Goal: Task Accomplishment & Management: Use online tool/utility

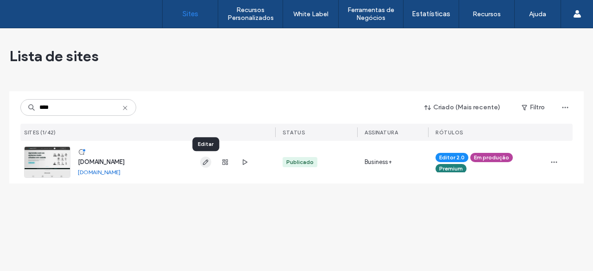
type input "****"
click at [205, 158] on span "button" at bounding box center [205, 162] width 11 height 11
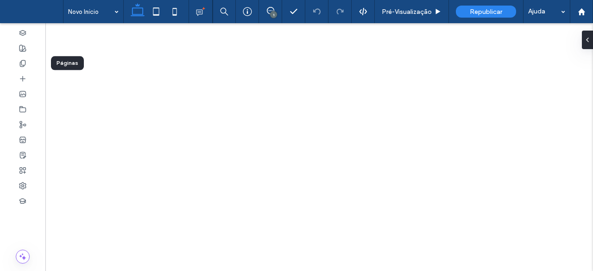
click at [23, 62] on icon at bounding box center [22, 63] width 7 height 7
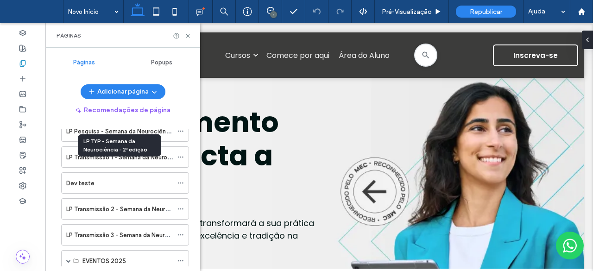
scroll to position [743, 0]
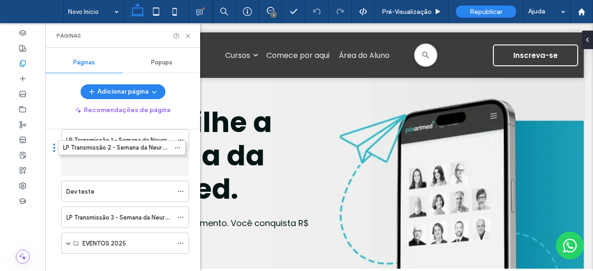
drag, startPoint x: 57, startPoint y: 182, endPoint x: 54, endPoint y: 151, distance: 30.8
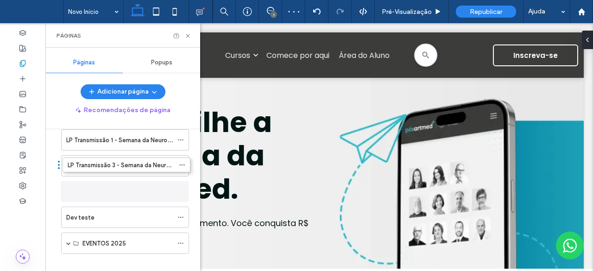
drag, startPoint x: 57, startPoint y: 206, endPoint x: 58, endPoint y: 167, distance: 39.4
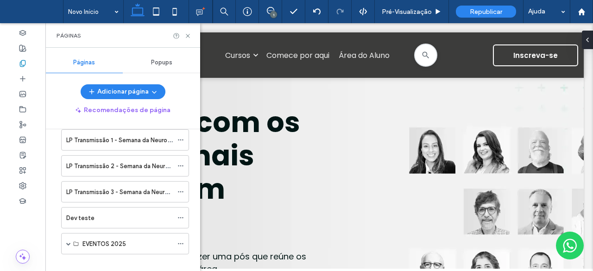
click at [51, 200] on div "Novo Início Galeria de cursos Nova PDP Checkout PDP Novo Como Funciona/Sobre No…" at bounding box center [122, 197] width 155 height 137
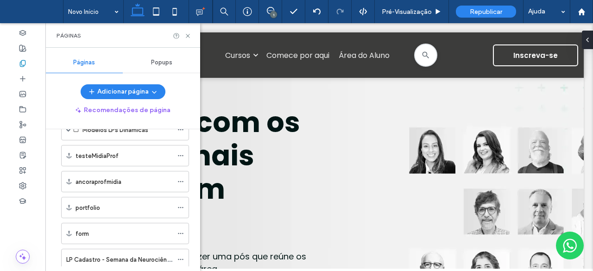
scroll to position [511, 0]
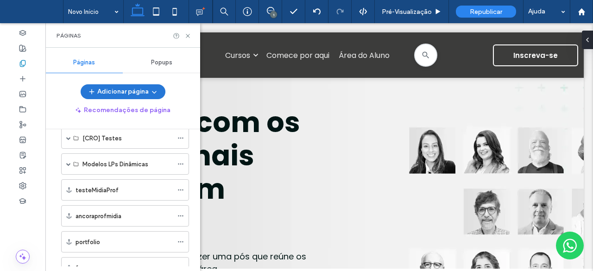
click at [154, 92] on icon "button" at bounding box center [154, 91] width 7 height 7
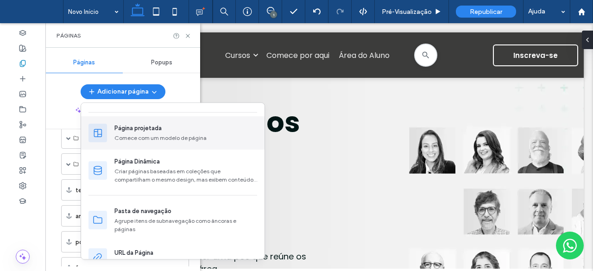
scroll to position [75, 0]
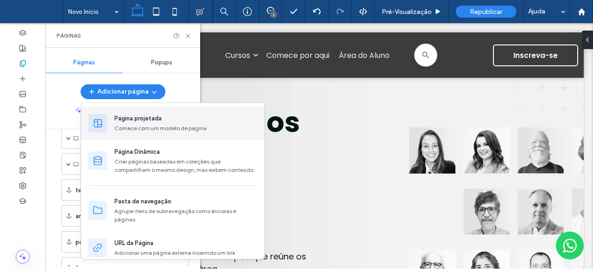
click at [150, 199] on div "Pasta de navegação" at bounding box center [143, 201] width 57 height 9
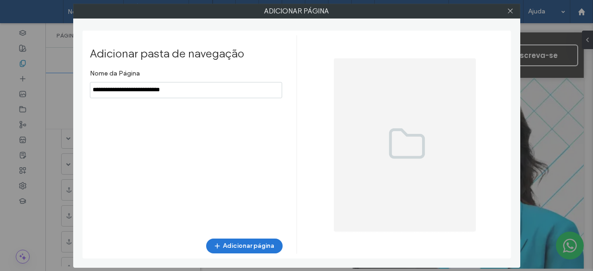
type input "**********"
click at [235, 239] on button "Adicionar página" at bounding box center [244, 246] width 76 height 15
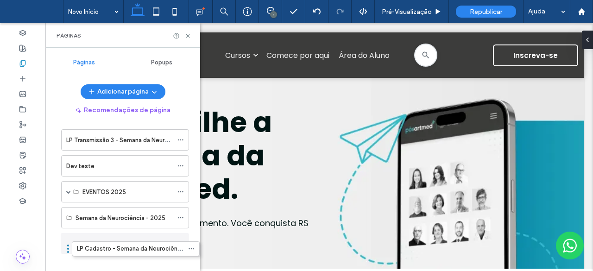
scroll to position [764, 0]
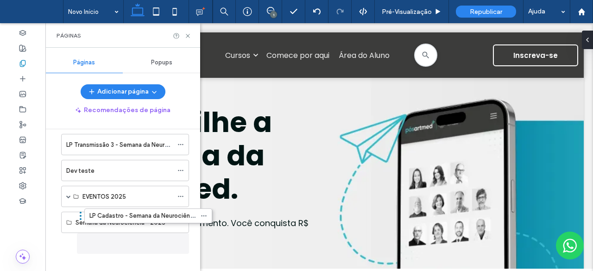
drag, startPoint x: 57, startPoint y: 166, endPoint x: 80, endPoint y: 218, distance: 56.9
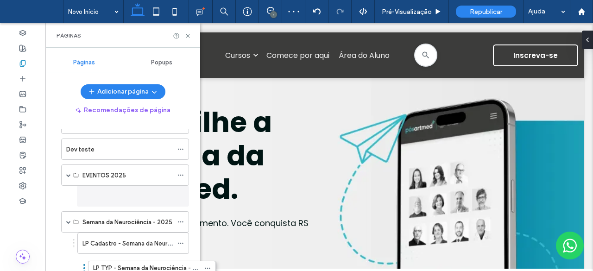
scroll to position [759, 0]
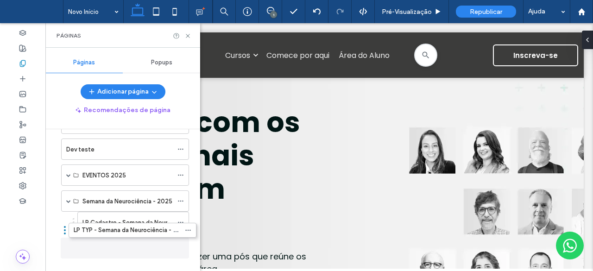
drag, startPoint x: 57, startPoint y: 217, endPoint x: 65, endPoint y: 233, distance: 17.0
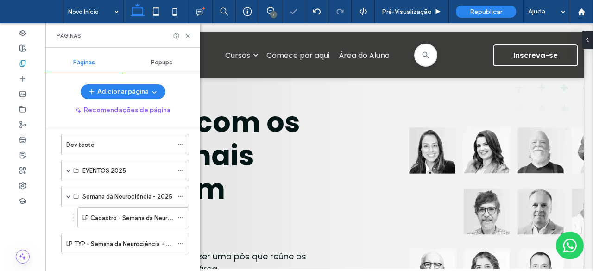
click at [55, 232] on div "Novo Início Galeria de cursos Nova PDP Checkout PDP Novo Como Funciona/Sobre No…" at bounding box center [122, 197] width 155 height 137
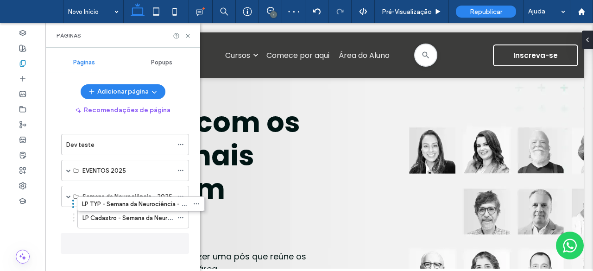
scroll to position [759, 0]
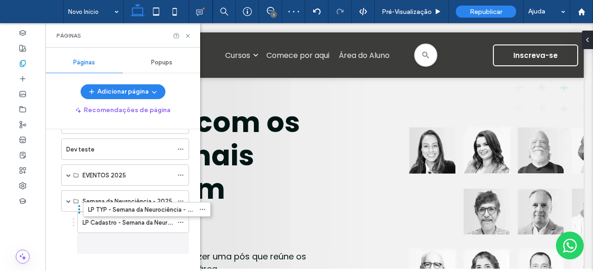
drag, startPoint x: 57, startPoint y: 232, endPoint x: 79, endPoint y: 232, distance: 21.8
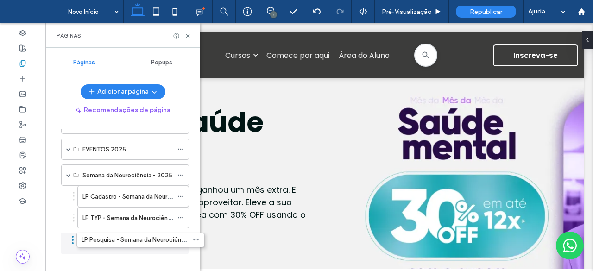
scroll to position [755, 0]
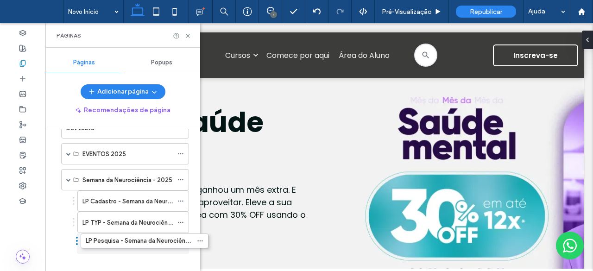
drag, startPoint x: 57, startPoint y: 175, endPoint x: 76, endPoint y: 243, distance: 70.4
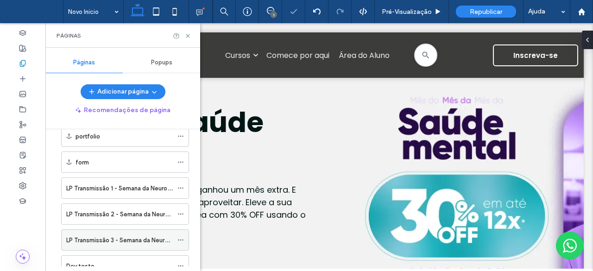
scroll to position [616, 0]
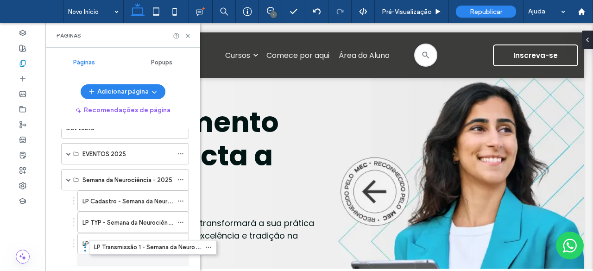
drag, startPoint x: 57, startPoint y: 179, endPoint x: 84, endPoint y: 249, distance: 74.9
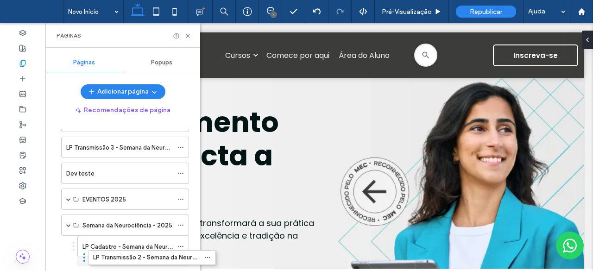
scroll to position [745, 0]
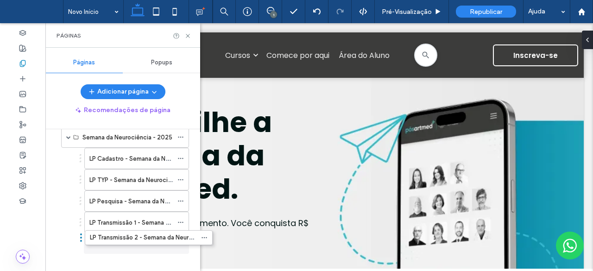
drag, startPoint x: 57, startPoint y: 139, endPoint x: 81, endPoint y: 240, distance: 104.2
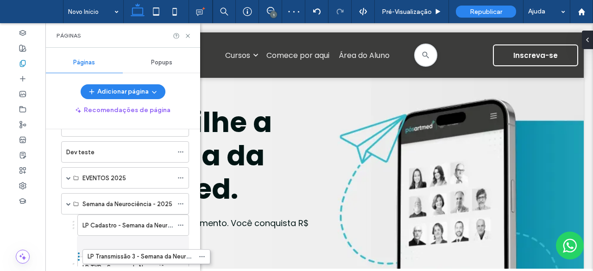
scroll to position [741, 0]
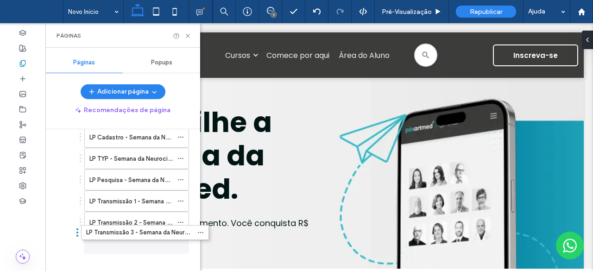
drag, startPoint x: 57, startPoint y: 146, endPoint x: 77, endPoint y: 238, distance: 93.9
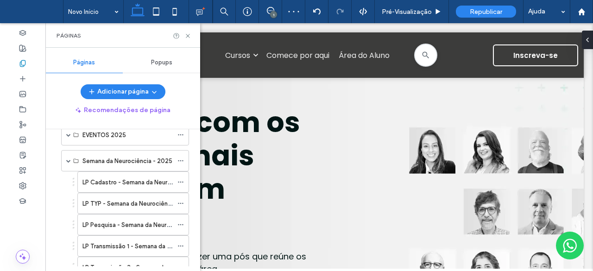
scroll to position [694, 0]
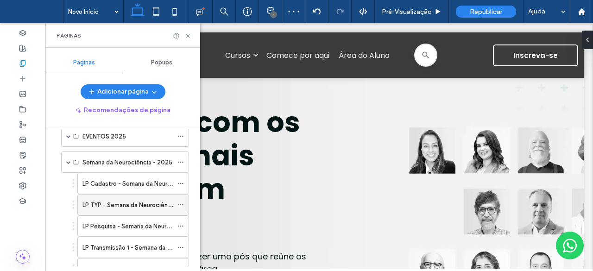
click at [104, 199] on label "LP TYP - Semana da Neurociência - 2ª edição" at bounding box center [146, 205] width 126 height 16
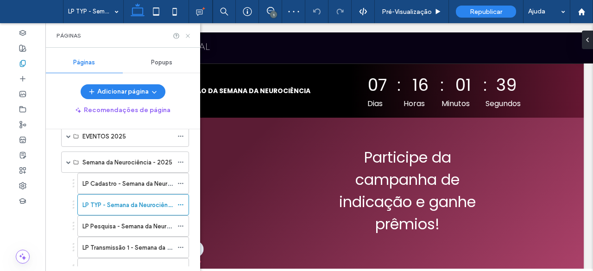
click at [186, 35] on icon at bounding box center [188, 35] width 7 height 7
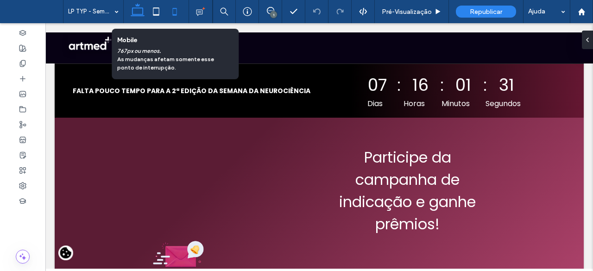
click at [169, 14] on icon at bounding box center [175, 11] width 19 height 19
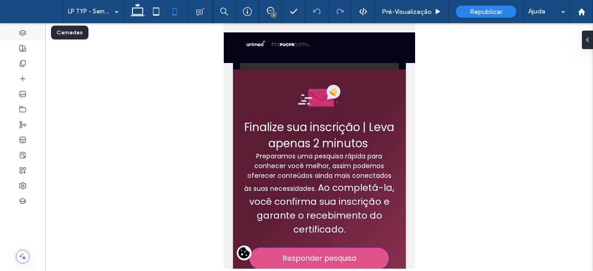
click at [22, 30] on use at bounding box center [22, 32] width 6 height 5
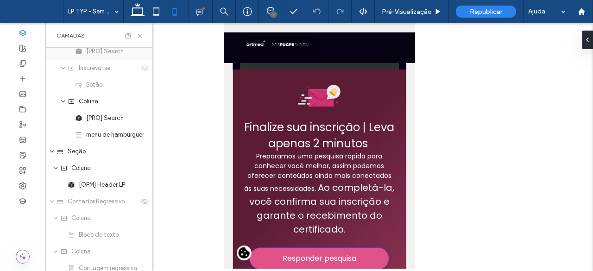
scroll to position [139, 0]
click at [141, 202] on icon at bounding box center [144, 200] width 7 height 7
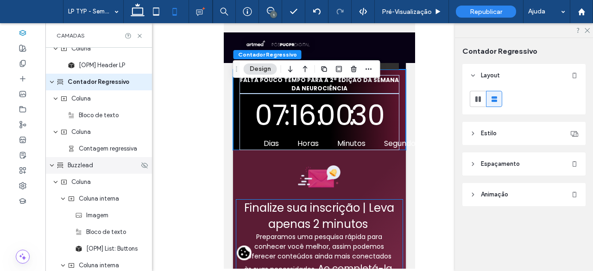
scroll to position [226, 0]
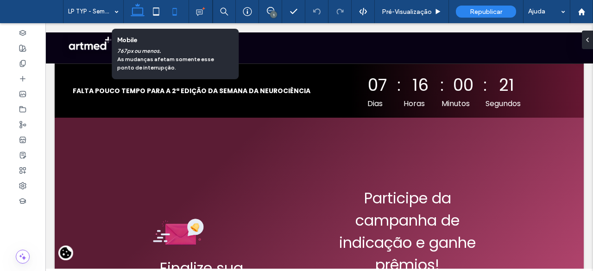
click at [175, 13] on icon at bounding box center [175, 11] width 19 height 19
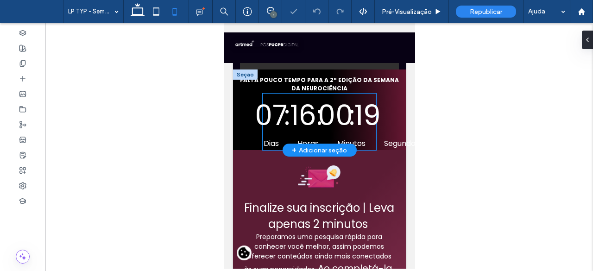
click at [360, 116] on div "19" at bounding box center [367, 116] width 15 height 42
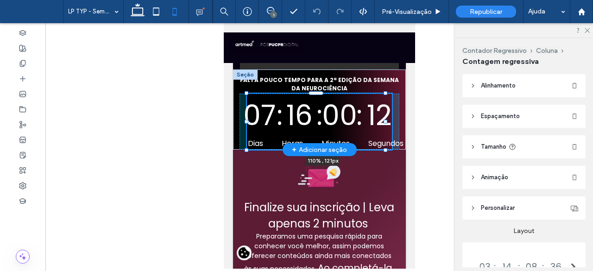
drag, startPoint x: 371, startPoint y: 123, endPoint x: 393, endPoint y: 125, distance: 21.9
click at [393, 125] on div "FALTA POUCO TEMPO PARA A 2ª EDIÇÃO DA SEMANA DA NEUROCIÊNCIA 07 : 16 : 00 : 12 …" at bounding box center [319, 110] width 173 height 80
type input "***"
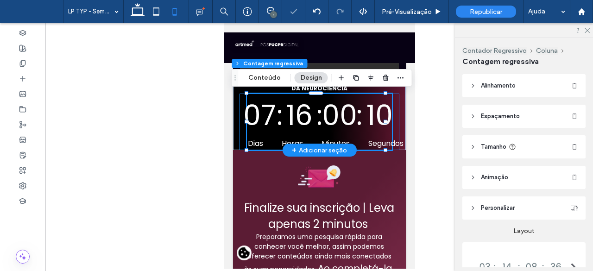
click at [389, 130] on div "07 : 16 : 00 : 10 Dias Horas Minutos Segundos Contagem regressiva encerrada! 11…" at bounding box center [319, 122] width 160 height 57
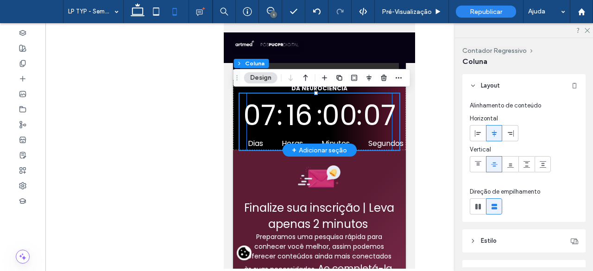
click at [255, 126] on div "07" at bounding box center [259, 116] width 23 height 42
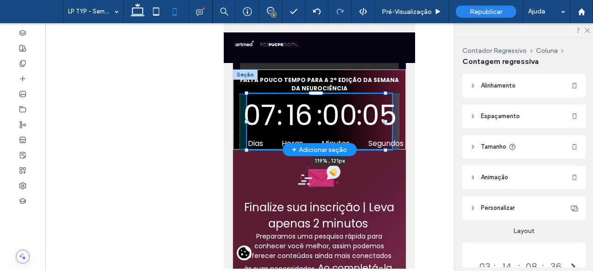
drag, startPoint x: 247, startPoint y: 122, endPoint x: 233, endPoint y: 121, distance: 13.5
click at [233, 121] on div "FALTA POUCO TEMPO PARA A 2ª EDIÇÃO DA SEMANA DA NEUROCIÊNCIA 07 : 16 : 00 : 05 …" at bounding box center [319, 110] width 173 height 80
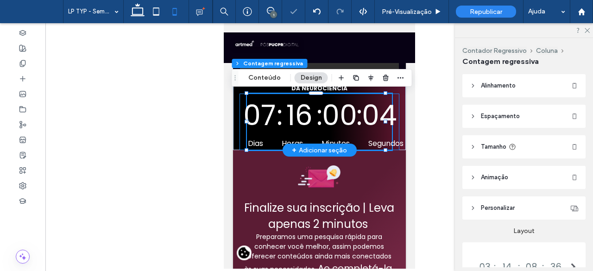
click at [240, 135] on div "07 : 16 : 00 : 04 Dias Horas Minutos Segundos Contagem regressiva encerrada! 11…" at bounding box center [319, 122] width 160 height 57
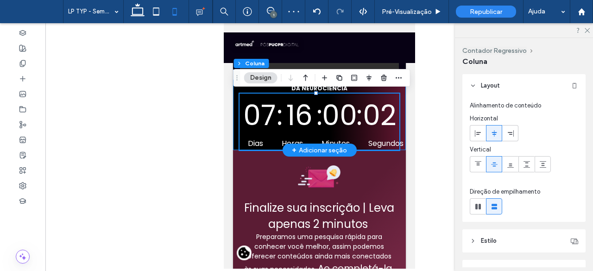
click at [236, 119] on div "FALTA POUCO TEMPO PARA A 2ª EDIÇÃO DA SEMANA DA NEUROCIÊNCIA 07 : 16 : 00 : 02 …" at bounding box center [319, 110] width 173 height 81
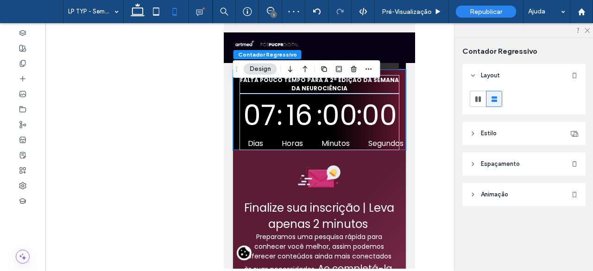
click at [212, 138] on div at bounding box center [319, 146] width 548 height 246
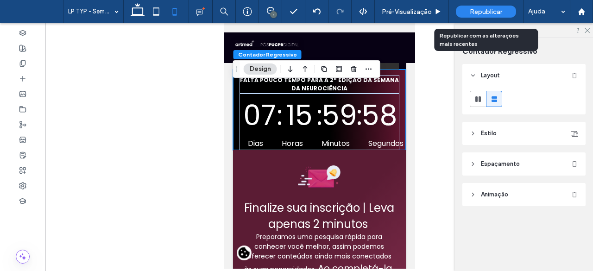
click at [484, 12] on span "Republicar" at bounding box center [486, 12] width 32 height 8
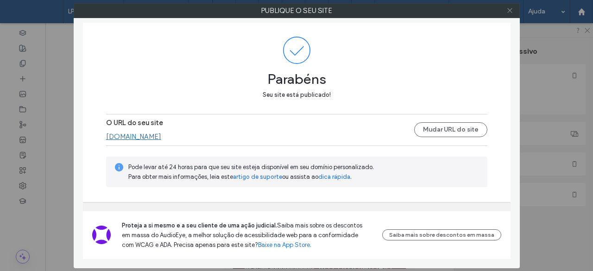
click at [510, 9] on icon at bounding box center [510, 10] width 7 height 7
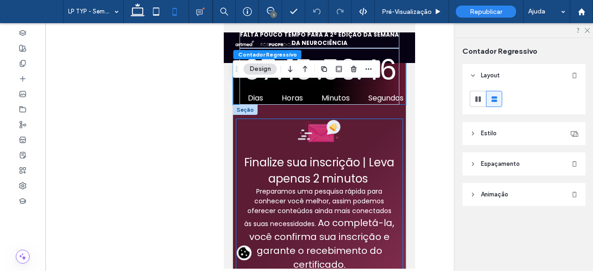
scroll to position [46, 0]
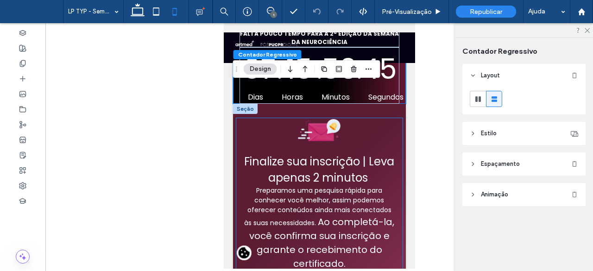
click at [318, 221] on span "Preparamos uma pesquisa rápida para conhecer você melhor, assim podemos oferece…" at bounding box center [317, 207] width 147 height 42
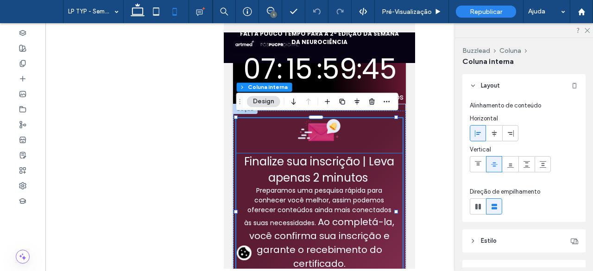
click at [322, 221] on span "Ao completá-la, você confirma sua inscrição e garante o recebimento do certific…" at bounding box center [322, 243] width 146 height 55
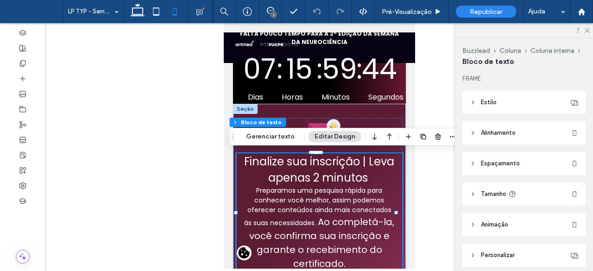
click at [322, 221] on span "Ao completá-la, você confirma sua inscrição e garante o recebimento do certific…" at bounding box center [322, 243] width 146 height 55
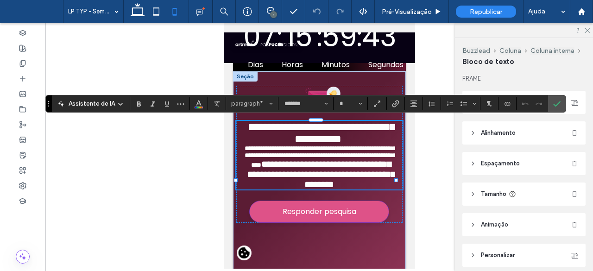
click at [321, 189] on span "**********" at bounding box center [321, 174] width 148 height 30
type input "**"
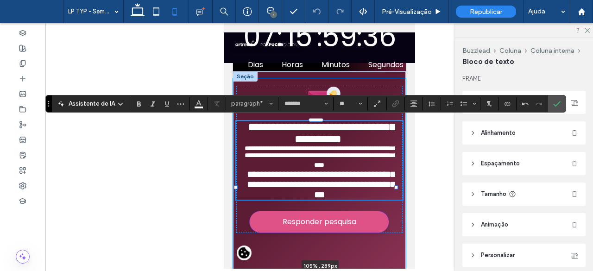
drag, startPoint x: 236, startPoint y: 185, endPoint x: 223, endPoint y: 185, distance: 13.0
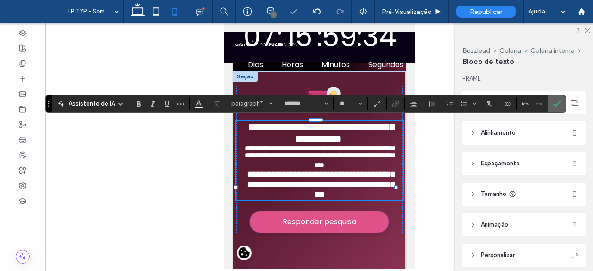
click at [559, 103] on label "Confirmar" at bounding box center [557, 104] width 14 height 17
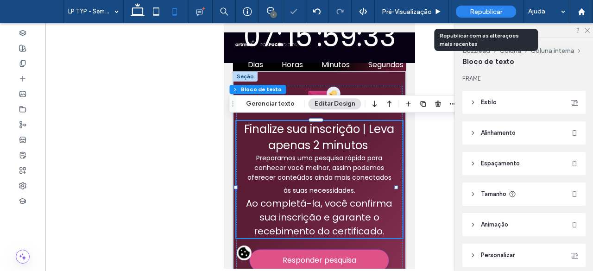
click at [491, 7] on div "Republicar" at bounding box center [486, 12] width 60 height 12
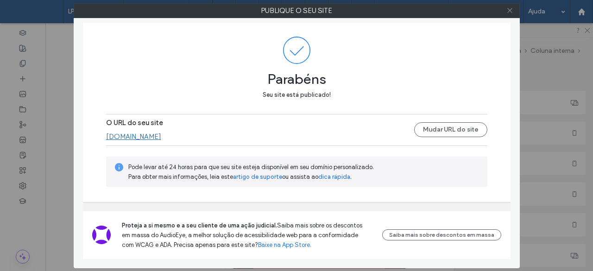
click at [513, 10] on icon at bounding box center [510, 10] width 7 height 7
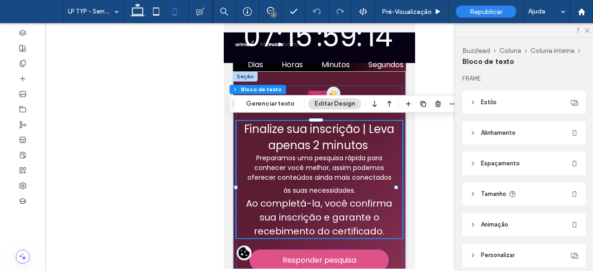
click at [180, 41] on div at bounding box center [319, 146] width 548 height 246
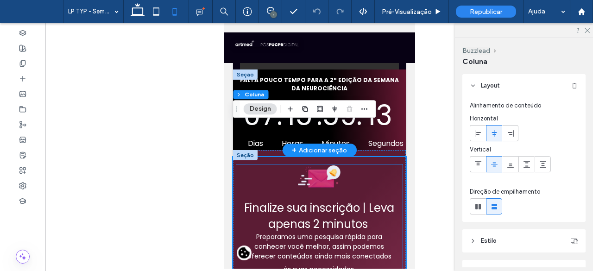
scroll to position [0, 0]
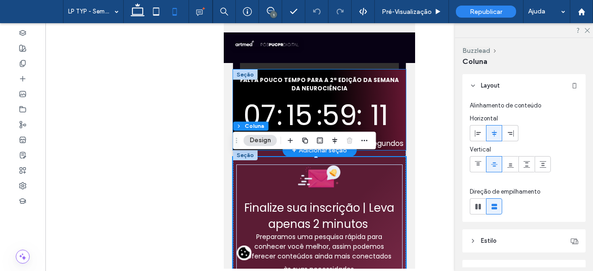
click at [235, 92] on div "FALTA POUCO TEMPO PARA A 2ª EDIÇÃO DA SEMANA DA NEUROCIÊNCIA 07 : 15 : 59 : 11 …" at bounding box center [319, 110] width 173 height 81
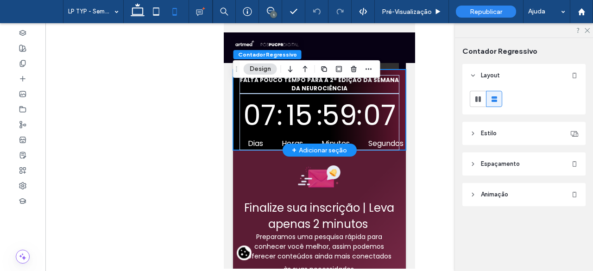
click at [397, 132] on div "FALTA POUCO TEMPO PARA A 2ª EDIÇÃO DA SEMANA DA NEUROCIÊNCIA 07 : 15 : 59 : 07 …" at bounding box center [319, 110] width 173 height 81
click at [395, 149] on div "FALTA POUCO TEMPO PARA A 2ª EDIÇÃO DA SEMANA DA NEUROCIÊNCIA 07 : 15 : 59 : 05 …" at bounding box center [319, 110] width 173 height 81
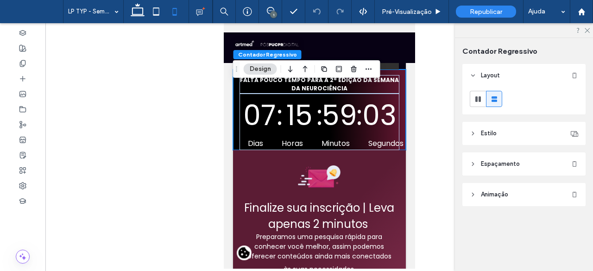
click at [491, 163] on span "Espaçamento" at bounding box center [500, 163] width 39 height 9
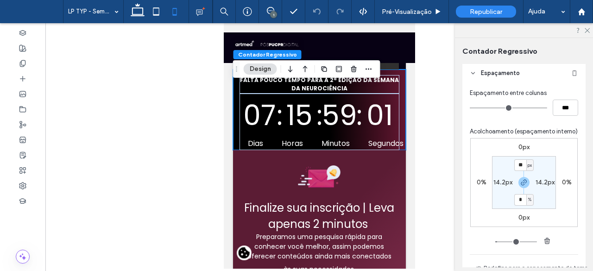
scroll to position [93, 0]
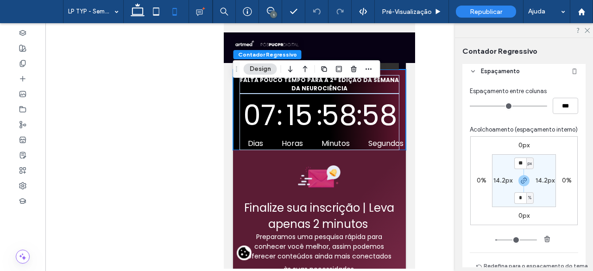
click at [519, 220] on label "0px" at bounding box center [524, 216] width 11 height 8
type input "*"
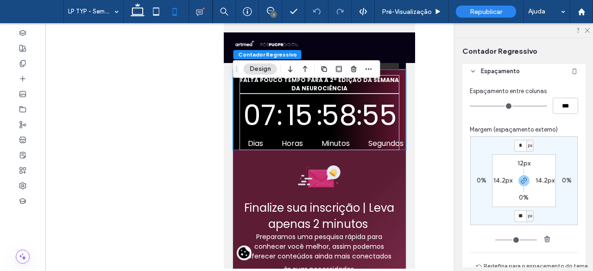
type input "**"
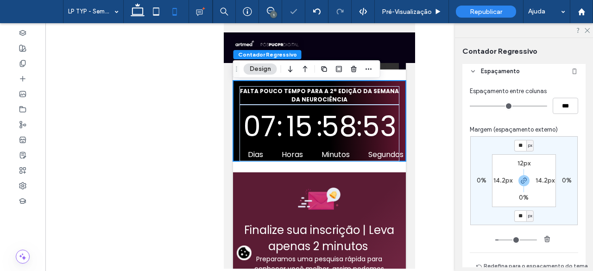
type input "*"
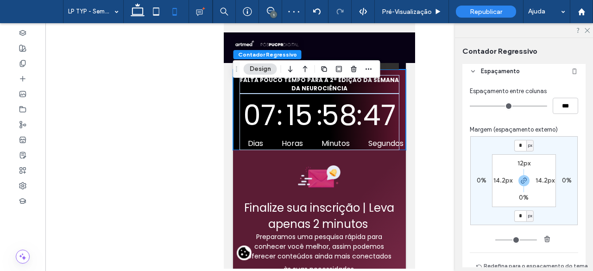
click at [520, 200] on label "0%" at bounding box center [524, 198] width 10 height 8
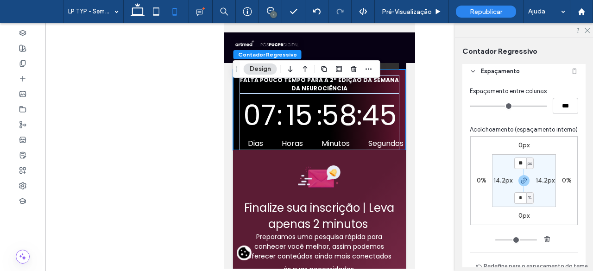
click at [529, 203] on span "%" at bounding box center [530, 197] width 3 height 9
click at [528, 146] on span "px" at bounding box center [525, 144] width 6 height 9
type input "*"
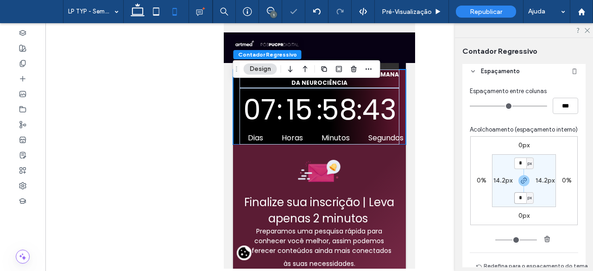
click at [520, 204] on input "*" at bounding box center [521, 198] width 12 height 12
type input "**"
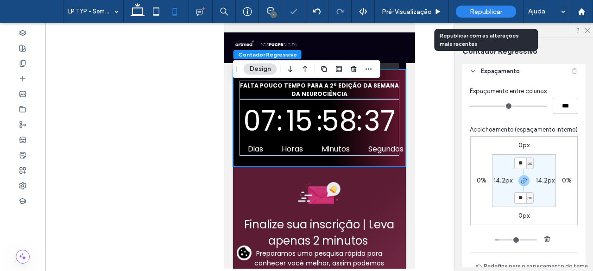
click at [494, 14] on span "Republicar" at bounding box center [486, 12] width 32 height 8
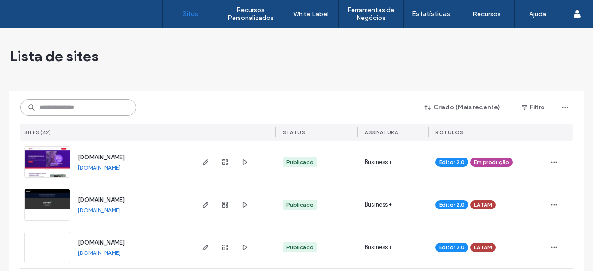
click at [71, 110] on input at bounding box center [78, 107] width 116 height 17
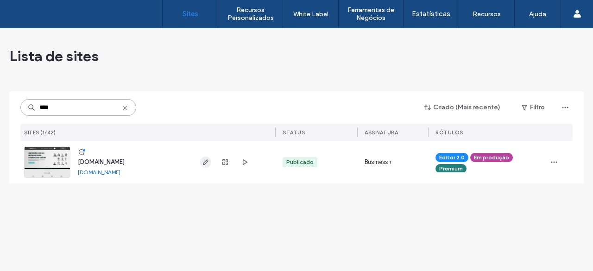
type input "****"
click at [201, 159] on span "button" at bounding box center [205, 162] width 11 height 11
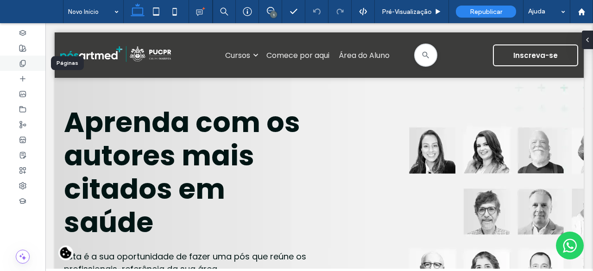
click at [23, 56] on div at bounding box center [22, 63] width 45 height 15
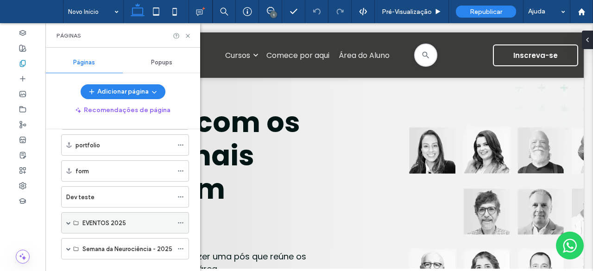
scroll to position [615, 0]
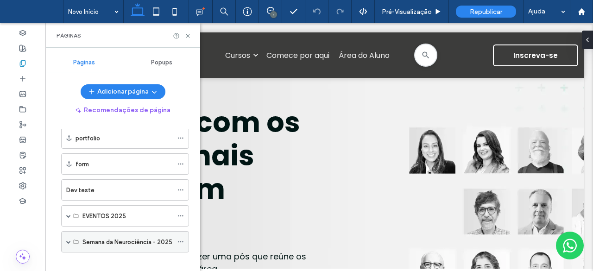
click at [70, 240] on span at bounding box center [68, 242] width 5 height 5
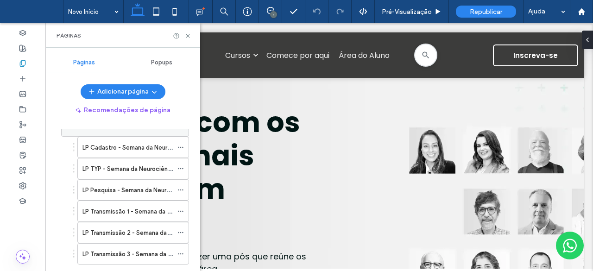
scroll to position [741, 0]
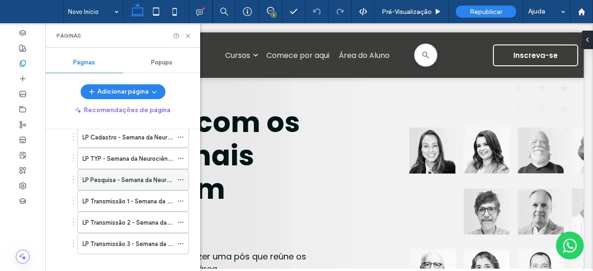
click at [129, 170] on div "LP Pesquisa - Semana da Neurociência - 2ª edição" at bounding box center [128, 180] width 90 height 20
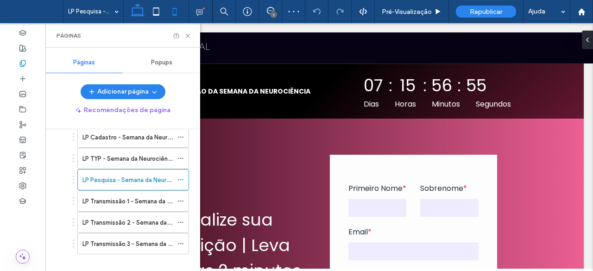
click at [169, 9] on icon at bounding box center [175, 11] width 19 height 19
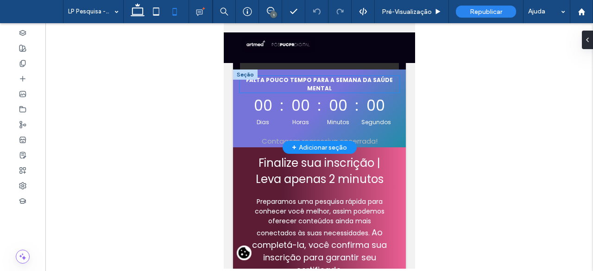
click at [244, 92] on p "FALTA POUCO TEMPO PARA A SEMANA DA SAÚDE MENTAL" at bounding box center [319, 84] width 160 height 17
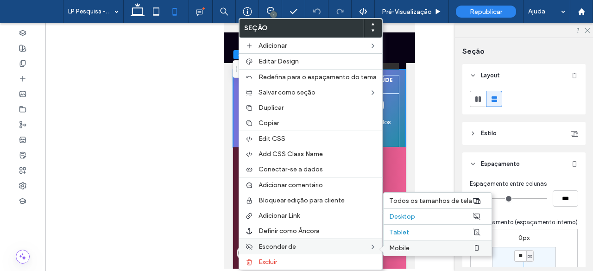
click at [396, 244] on span "Mobile" at bounding box center [399, 248] width 20 height 8
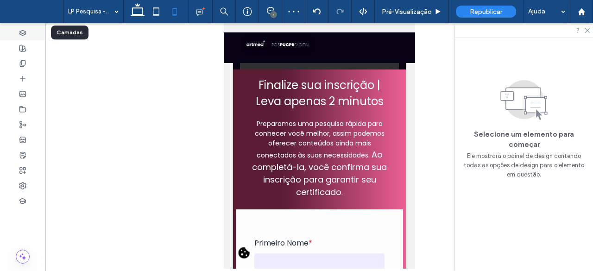
click at [21, 30] on use at bounding box center [22, 32] width 6 height 5
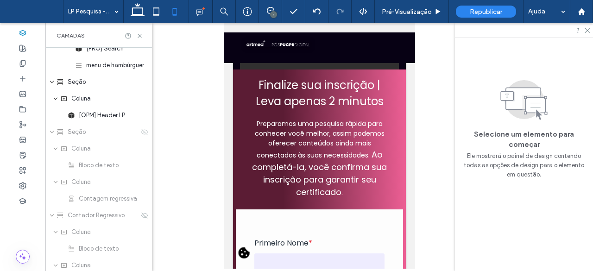
scroll to position [232, 0]
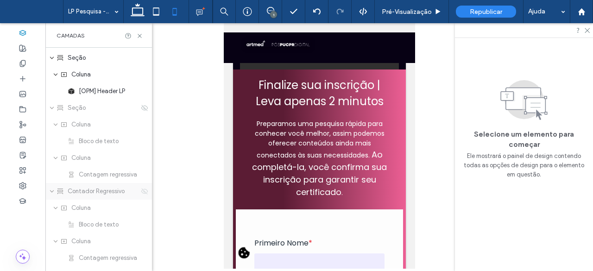
click at [141, 189] on use at bounding box center [144, 191] width 6 height 6
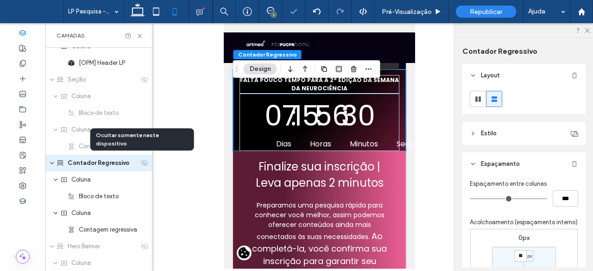
scroll to position [263, 0]
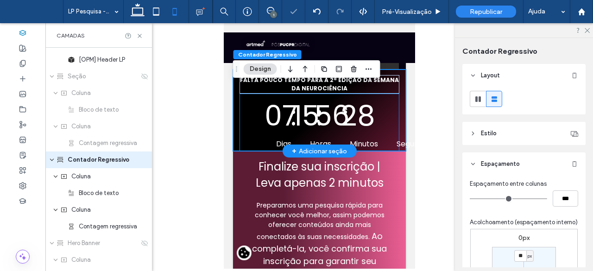
click at [381, 112] on div "07 : 15 : 56 : 28 Dias Horas Minutos Segundos Contagem regressiva encerrada!" at bounding box center [319, 122] width 160 height 57
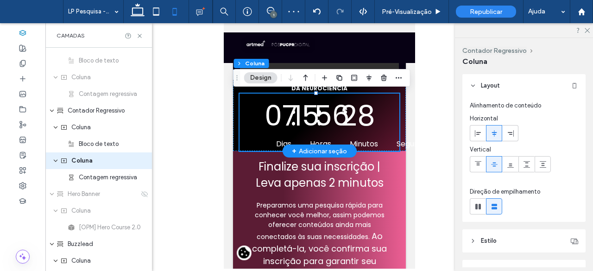
scroll to position [313, 0]
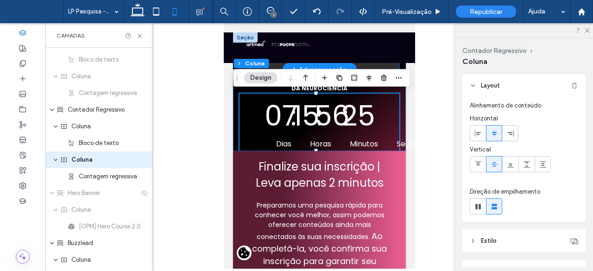
click at [363, 64] on div at bounding box center [319, 50] width 159 height 37
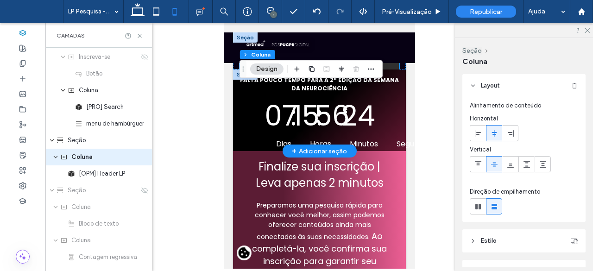
scroll to position [146, 0]
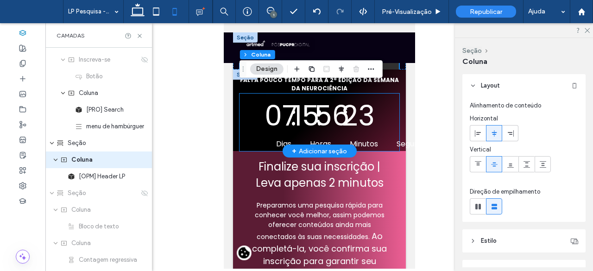
click at [390, 95] on div "07 : 15 : 56 : 23 Dias Horas Minutos Segundos Contagem regressiva encerrada!" at bounding box center [319, 122] width 160 height 57
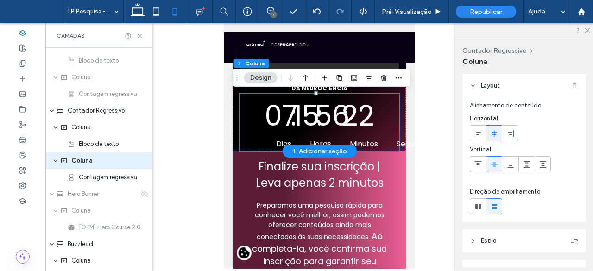
scroll to position [313, 0]
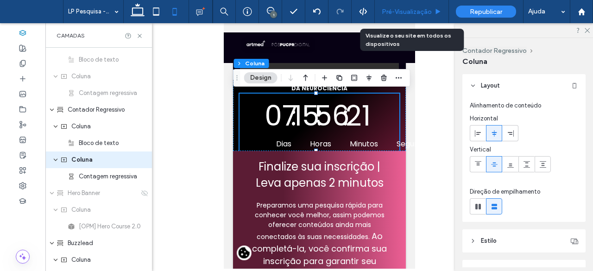
click at [420, 12] on span "Pré-Visualizaçāo" at bounding box center [407, 12] width 50 height 8
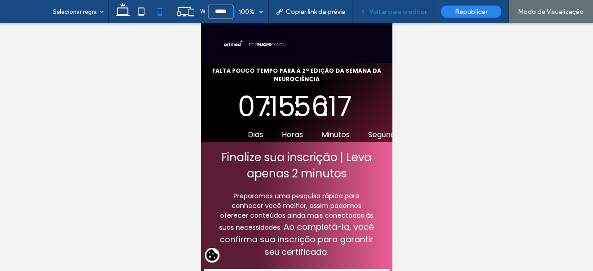
click at [400, 12] on span "Voltar para o editor" at bounding box center [397, 12] width 57 height 8
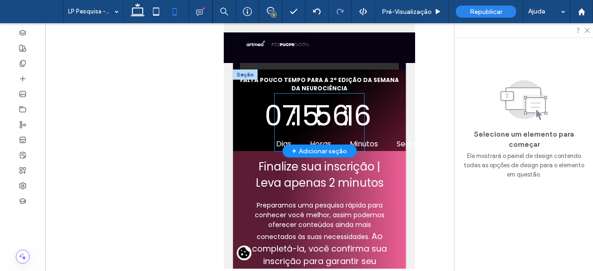
click at [278, 110] on div "07" at bounding box center [280, 116] width 9 height 42
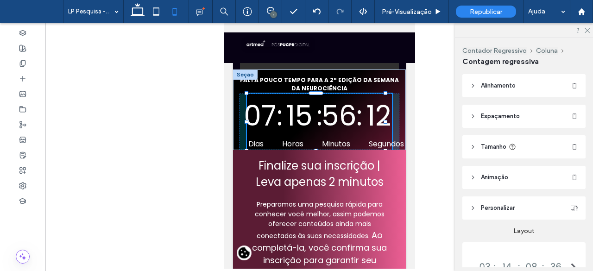
drag, startPoint x: 273, startPoint y: 123, endPoint x: 428, endPoint y: 138, distance: 155.6
type input "***"
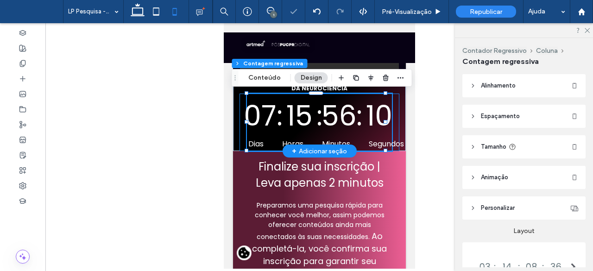
click at [242, 123] on div "07 : 15 : 56 : 10 Dias Horas Minutos Segundos Contagem regressiva encerrada! 16…" at bounding box center [319, 122] width 160 height 57
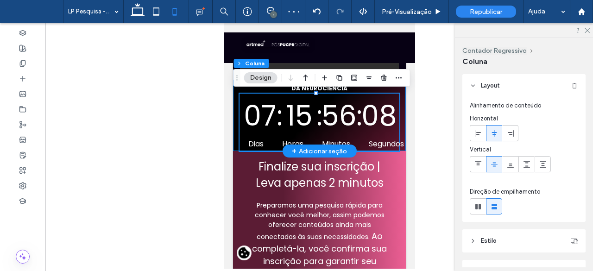
click at [236, 116] on div "FALTA POUCO TEMPO PARA A 2ª EDIÇÃO DA SEMANA DA NEUROCIÊNCIA 07 : 15 : 56 : 08 …" at bounding box center [319, 111] width 173 height 82
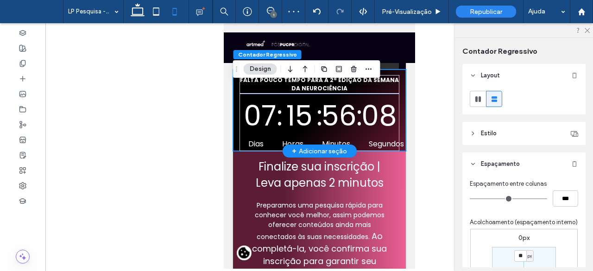
click at [233, 116] on div "FALTA POUCO TEMPO PARA A 2ª EDIÇÃO DA SEMANA DA NEUROCIÊNCIA 07 : 15 : 56 : 08 …" at bounding box center [319, 111] width 173 height 82
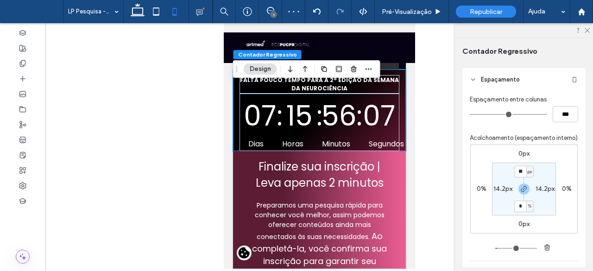
scroll to position [93, 0]
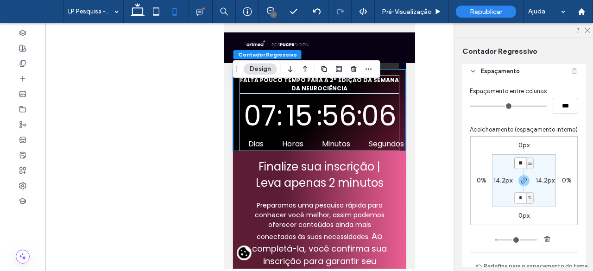
click at [518, 169] on input "**" at bounding box center [521, 164] width 12 height 12
click at [528, 203] on div "%" at bounding box center [531, 197] width 6 height 9
click at [529, 150] on div "px" at bounding box center [524, 145] width 13 height 16
type input "*"
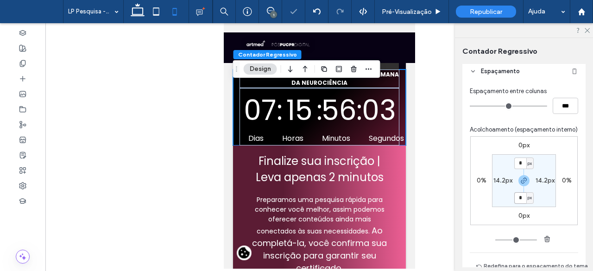
click at [517, 204] on input "*" at bounding box center [521, 198] width 12 height 12
type input "**"
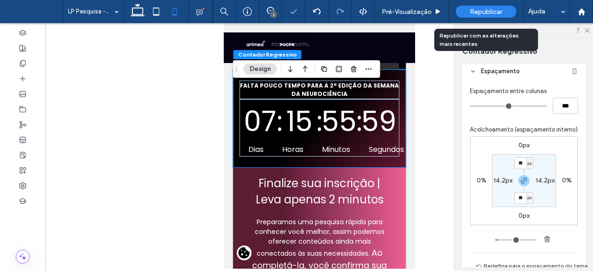
click at [485, 11] on span "Republicar" at bounding box center [486, 12] width 32 height 8
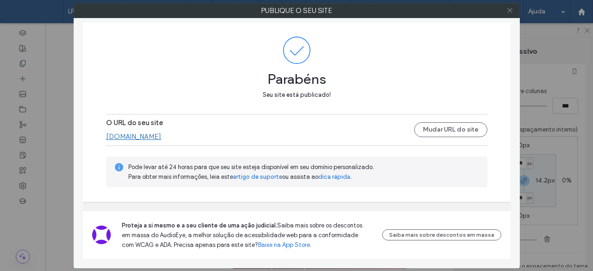
click at [507, 14] on span at bounding box center [510, 11] width 7 height 14
